Goal: Task Accomplishment & Management: Use online tool/utility

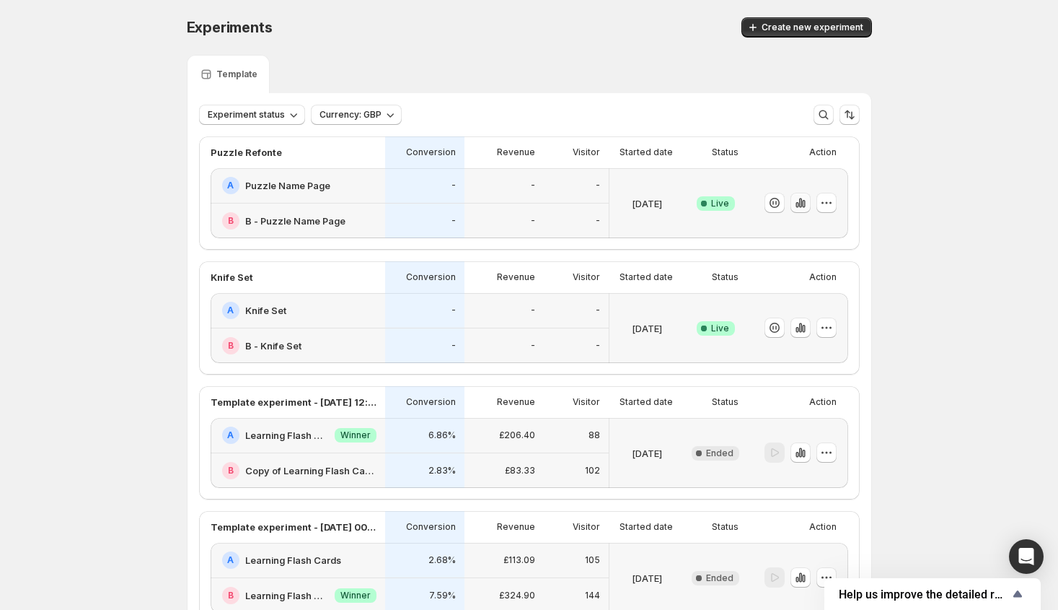
click at [801, 206] on icon "button" at bounding box center [801, 203] width 14 height 14
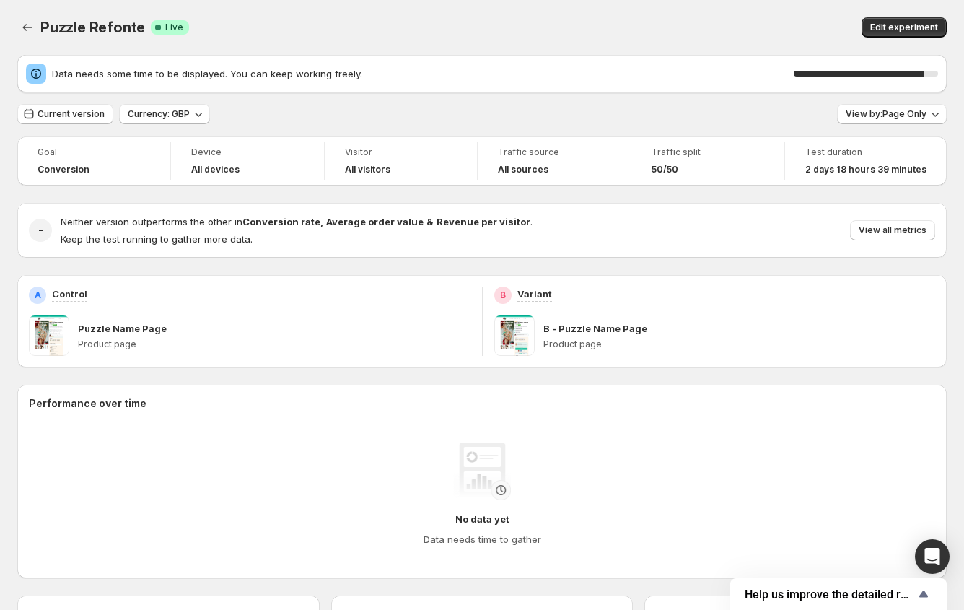
click at [683, 7] on div "Puzzle Refonte. This page is ready Puzzle Refonte Success Complete Live Edit ex…" at bounding box center [481, 27] width 929 height 55
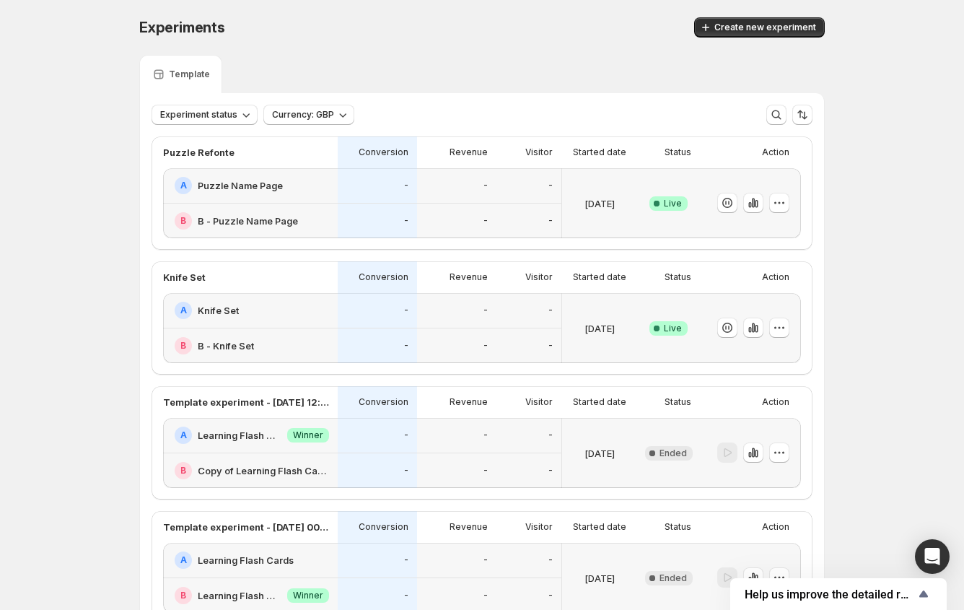
click at [460, 197] on div "-" at bounding box center [456, 185] width 79 height 35
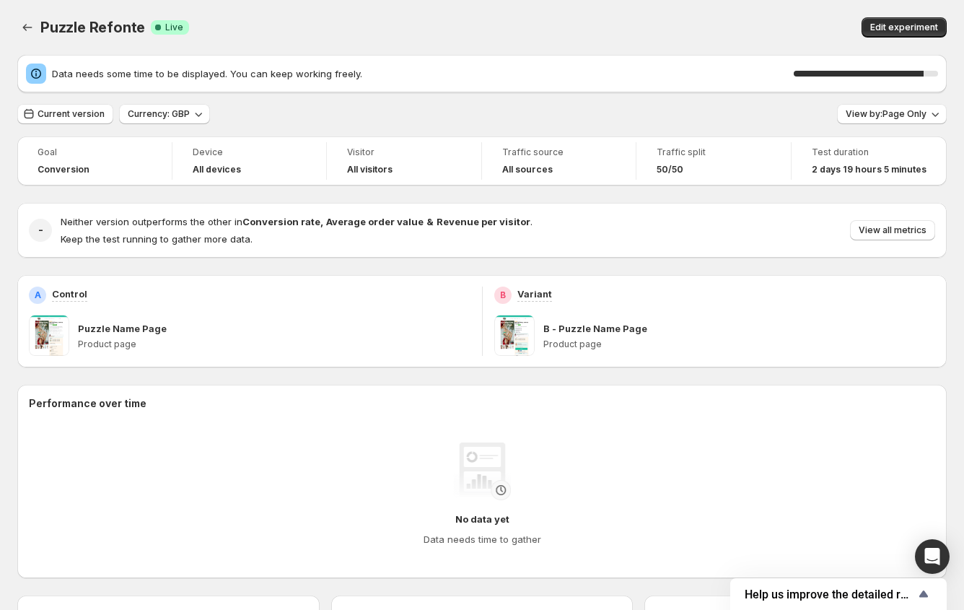
click at [426, 38] on div "Puzzle Refonte. This page is ready Puzzle Refonte Success Complete Live Edit ex…" at bounding box center [481, 27] width 929 height 55
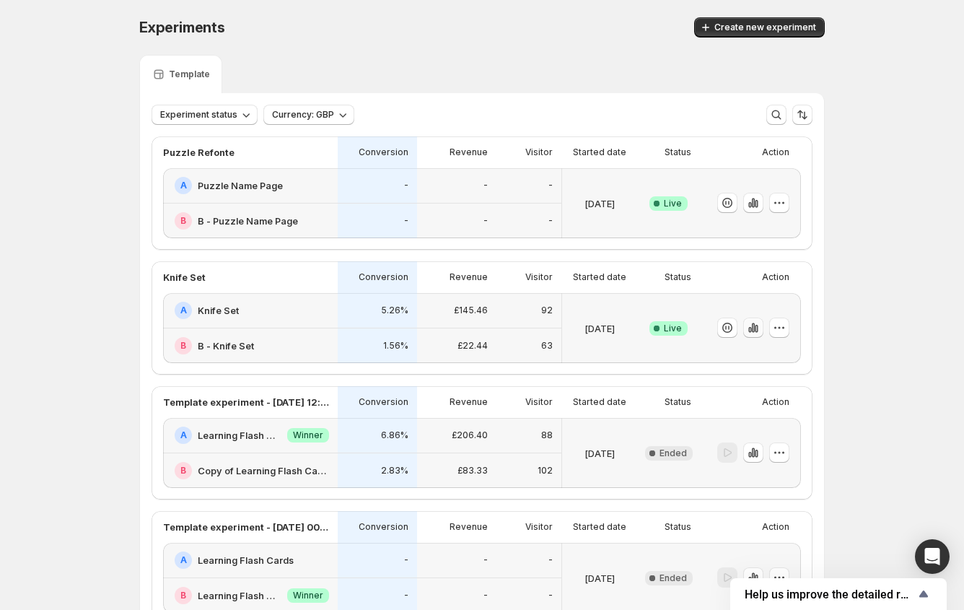
click at [751, 328] on icon "button" at bounding box center [749, 330] width 3 height 6
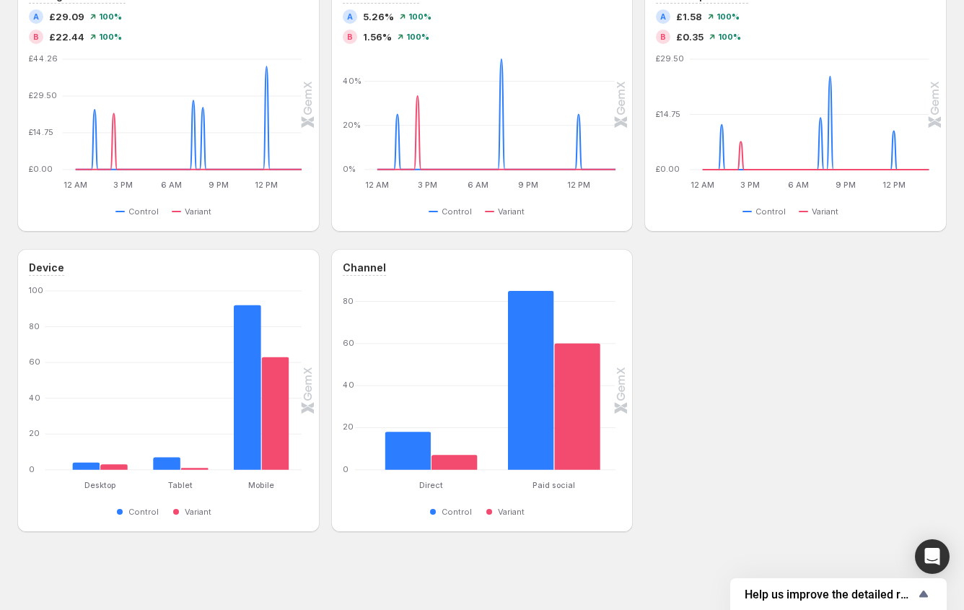
scroll to position [24, 0]
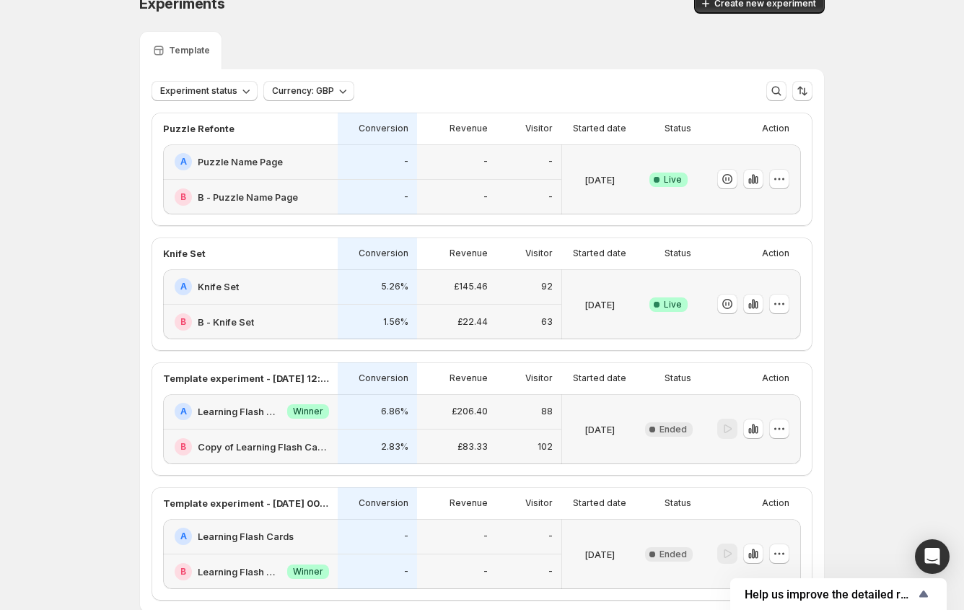
click at [475, 174] on div "-" at bounding box center [456, 161] width 79 height 35
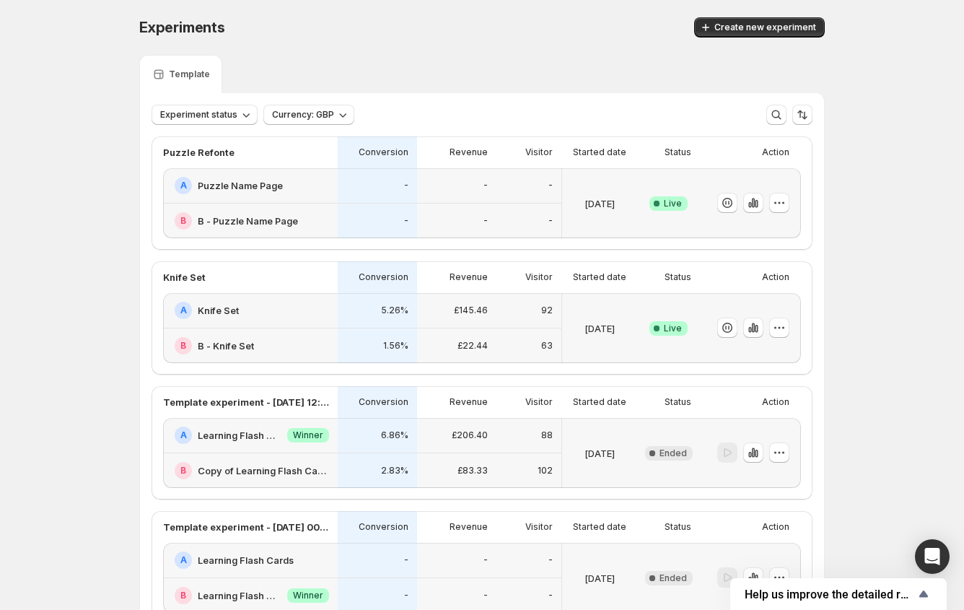
click at [696, 331] on div "Success Complete Live" at bounding box center [668, 328] width 63 height 70
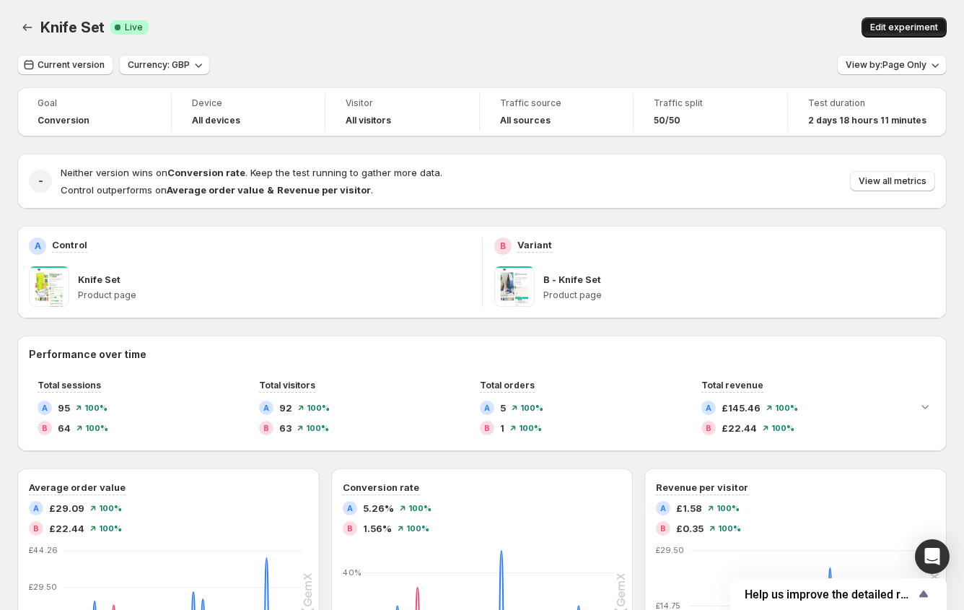
click at [888, 31] on span "Edit experiment" at bounding box center [904, 28] width 68 height 12
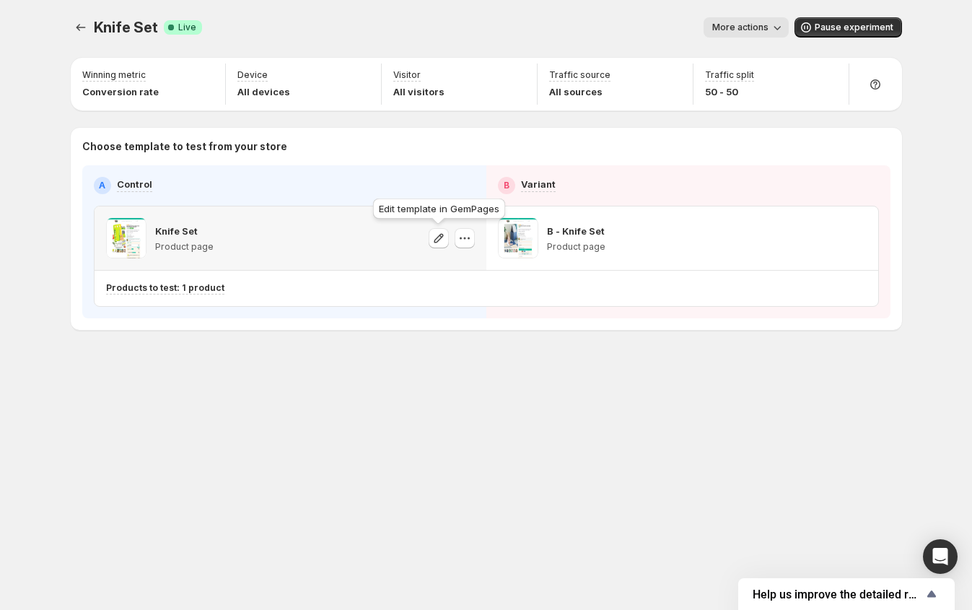
click at [436, 238] on icon "button" at bounding box center [438, 237] width 9 height 9
click at [719, 247] on div "B - Knife Set Product page" at bounding box center [682, 238] width 369 height 40
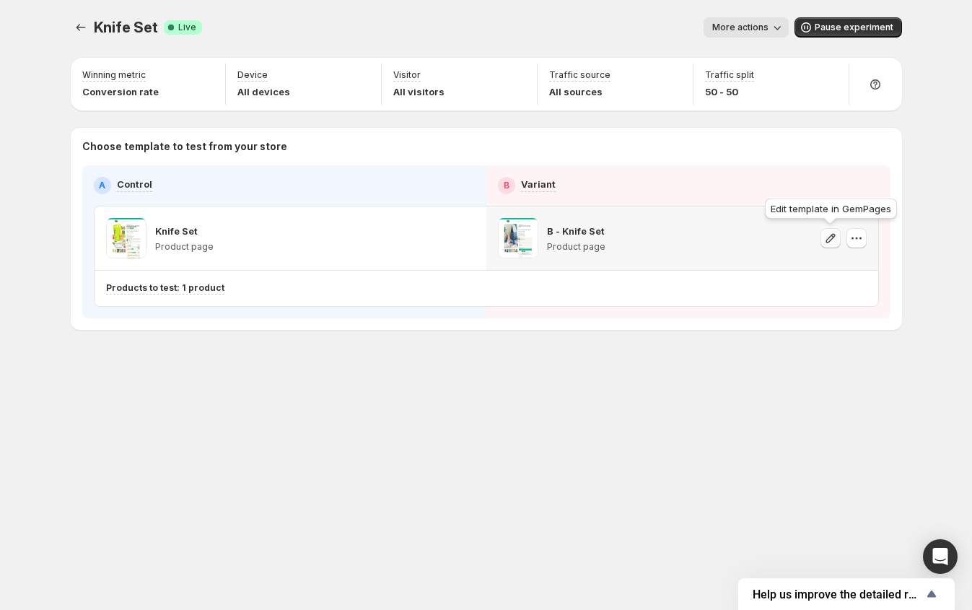
click at [825, 241] on icon "button" at bounding box center [830, 238] width 14 height 14
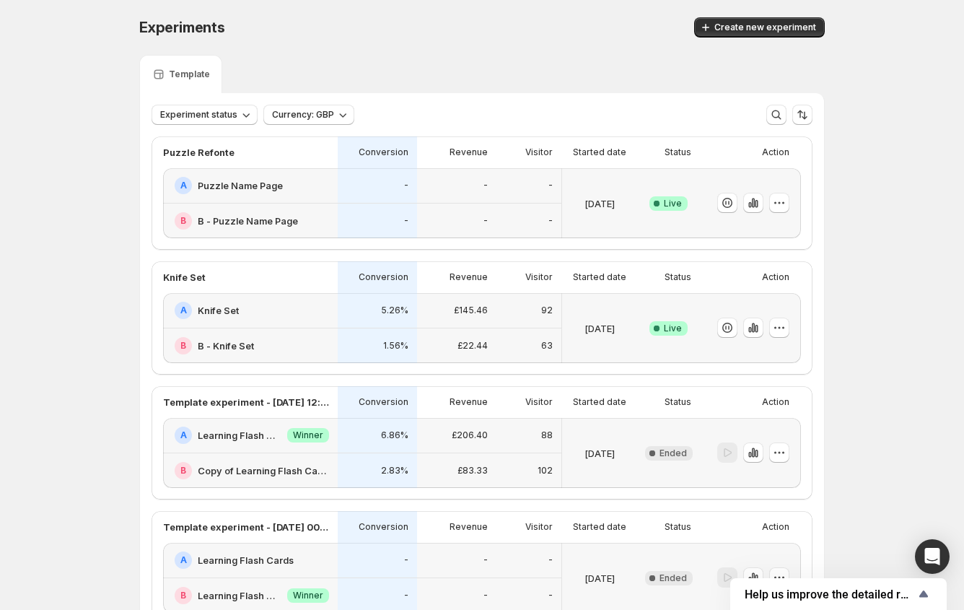
click at [647, 190] on div "Success Complete Live" at bounding box center [668, 203] width 63 height 70
